Goal: Navigation & Orientation: Find specific page/section

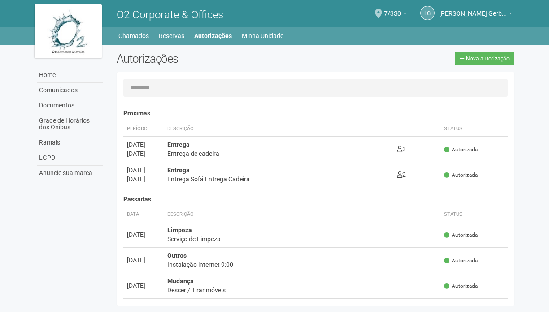
scroll to position [14, 0]
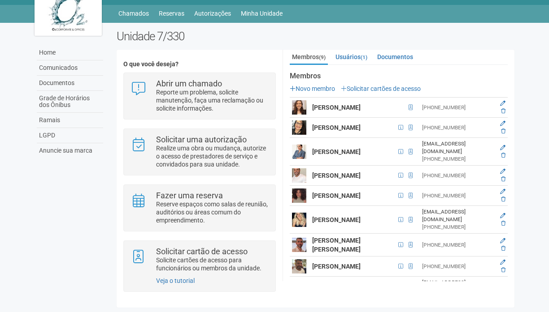
scroll to position [22, 0]
click at [61, 70] on link "Comunicados" at bounding box center [70, 68] width 66 height 15
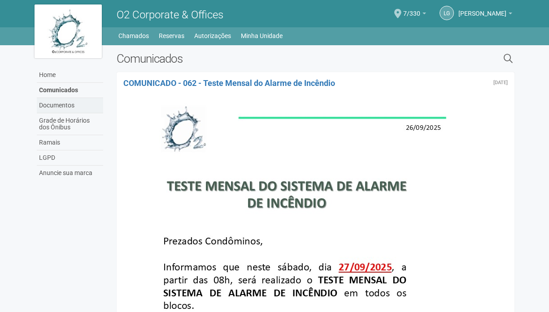
click at [58, 108] on link "Documentos" at bounding box center [70, 105] width 66 height 15
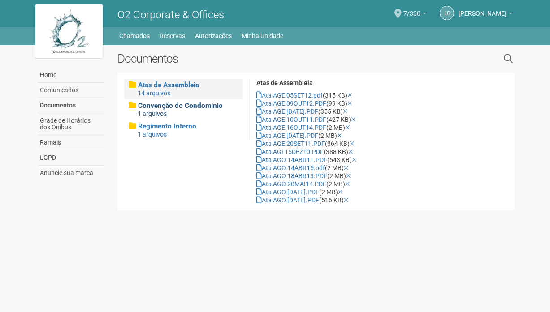
click at [181, 110] on div "1 arquivos" at bounding box center [188, 114] width 101 height 8
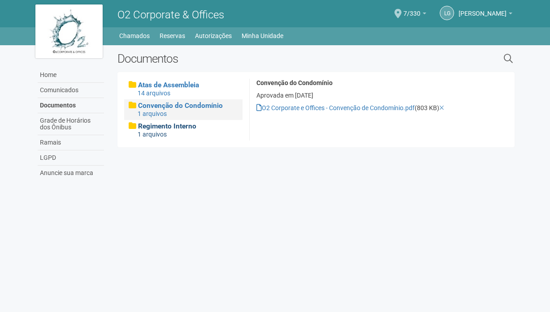
click at [172, 130] on div "1 arquivos" at bounding box center [188, 134] width 101 height 8
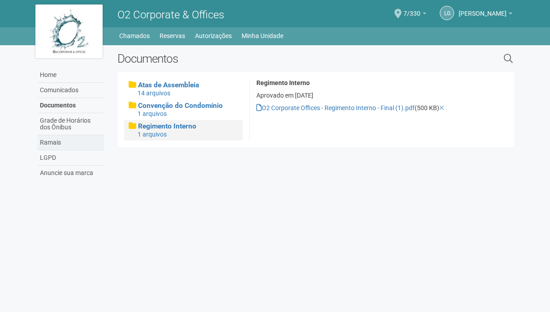
click at [61, 145] on link "Ramais" at bounding box center [71, 142] width 66 height 15
